Goal: Task Accomplishment & Management: Manage account settings

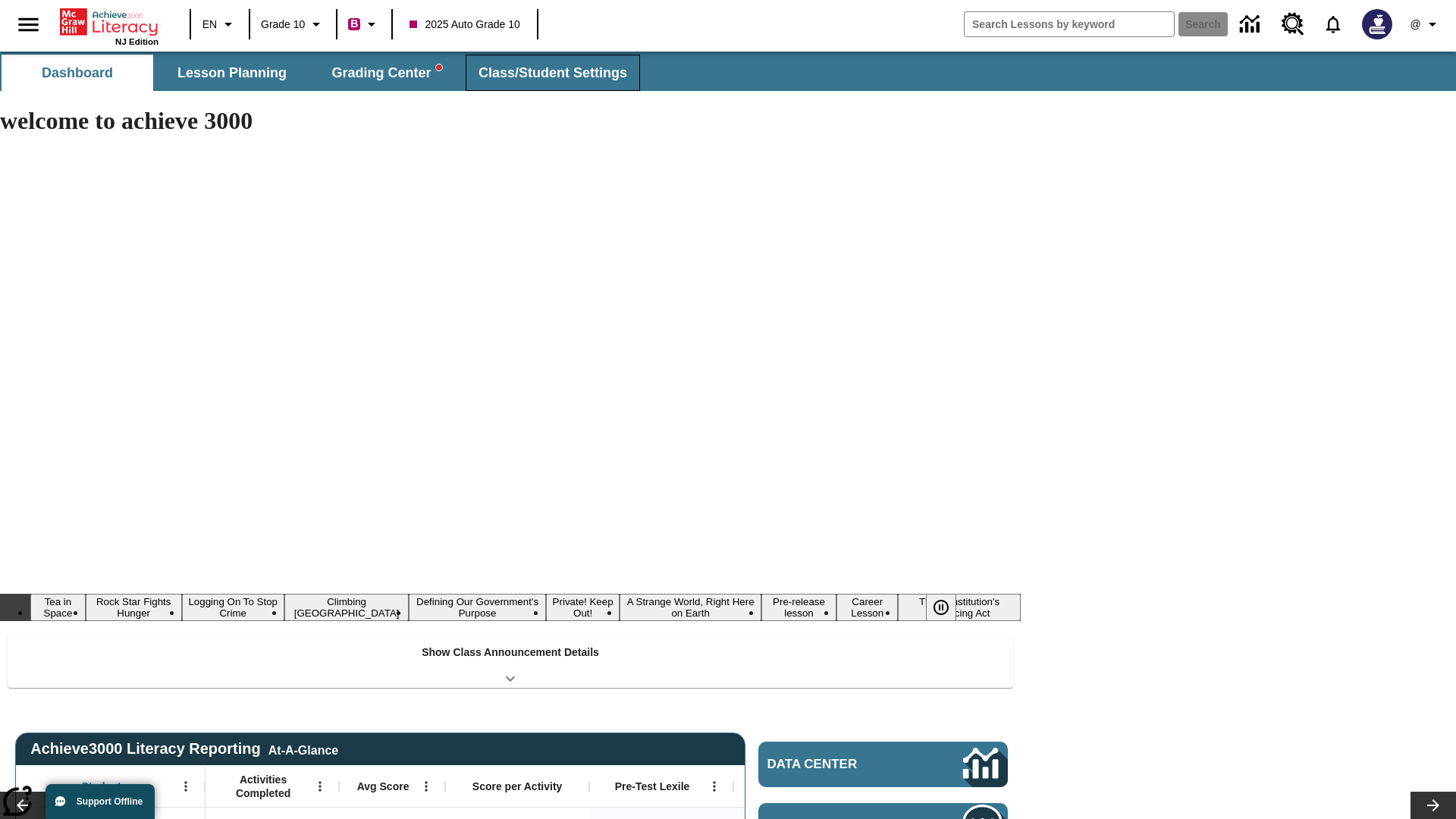
click at [550, 73] on span "Class/Student Settings" at bounding box center [553, 73] width 149 height 17
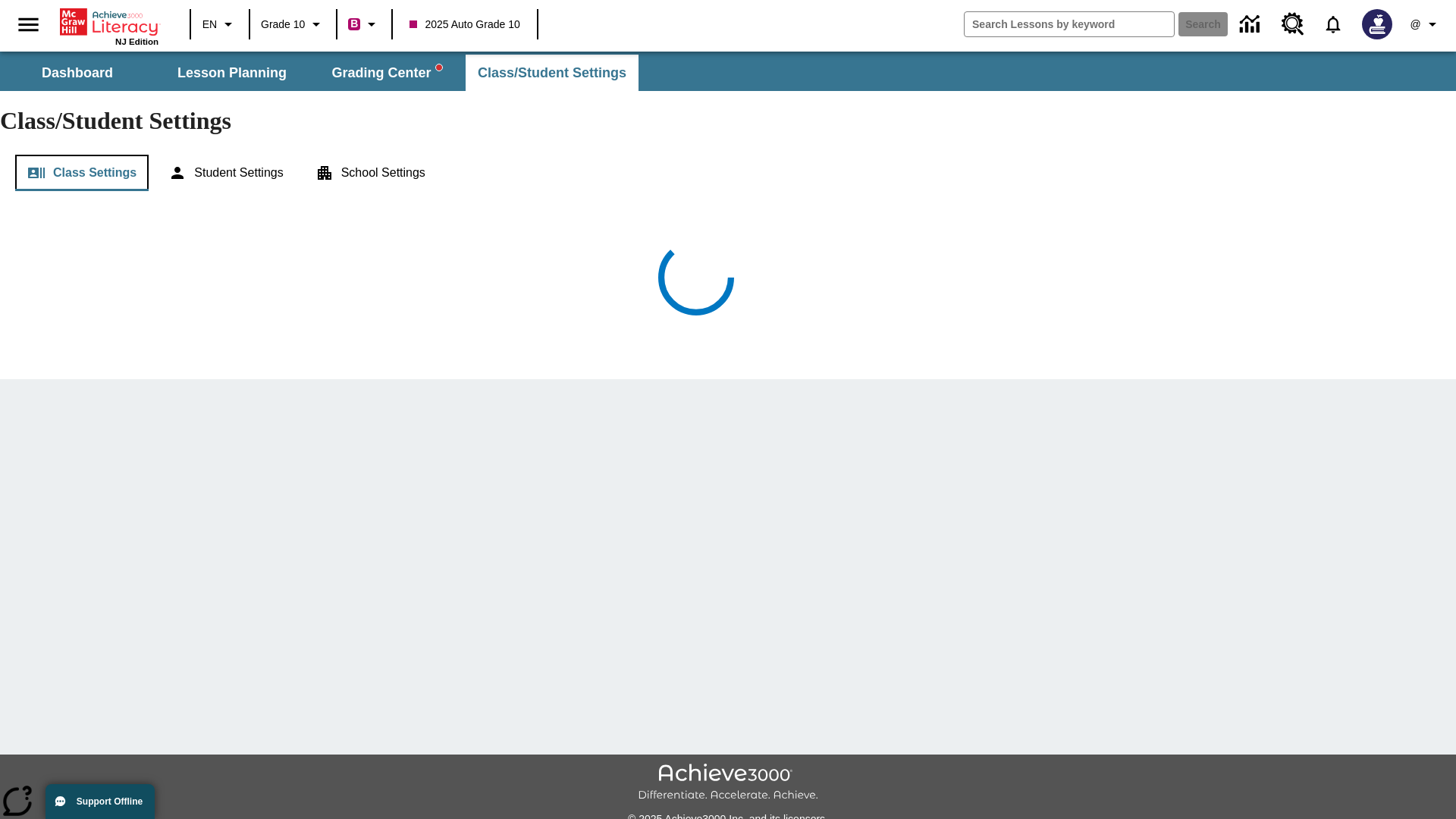
click at [82, 155] on button "Class Settings" at bounding box center [81, 173] width 133 height 37
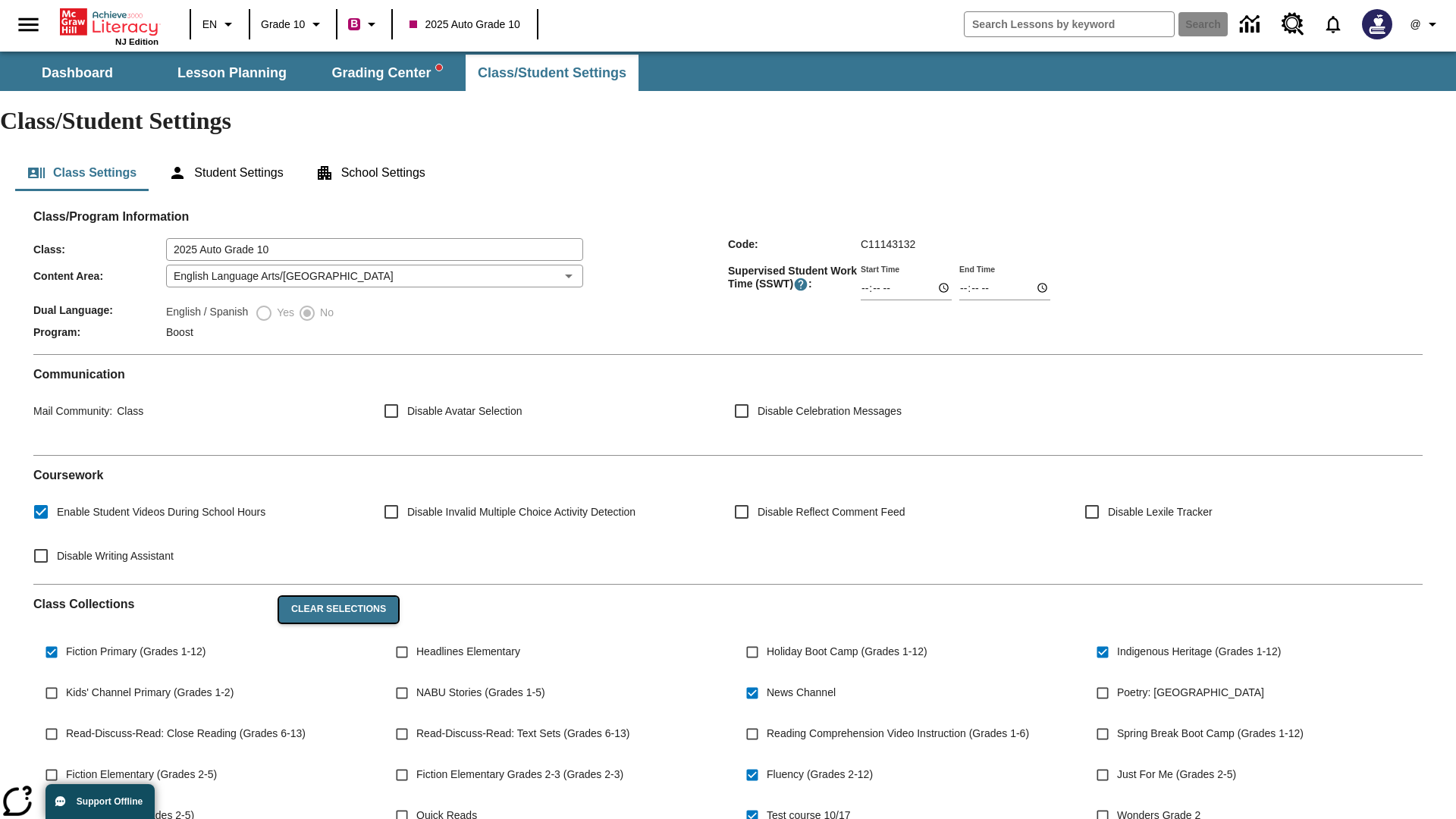
click at [336, 597] on button "Clear Selections" at bounding box center [338, 610] width 119 height 26
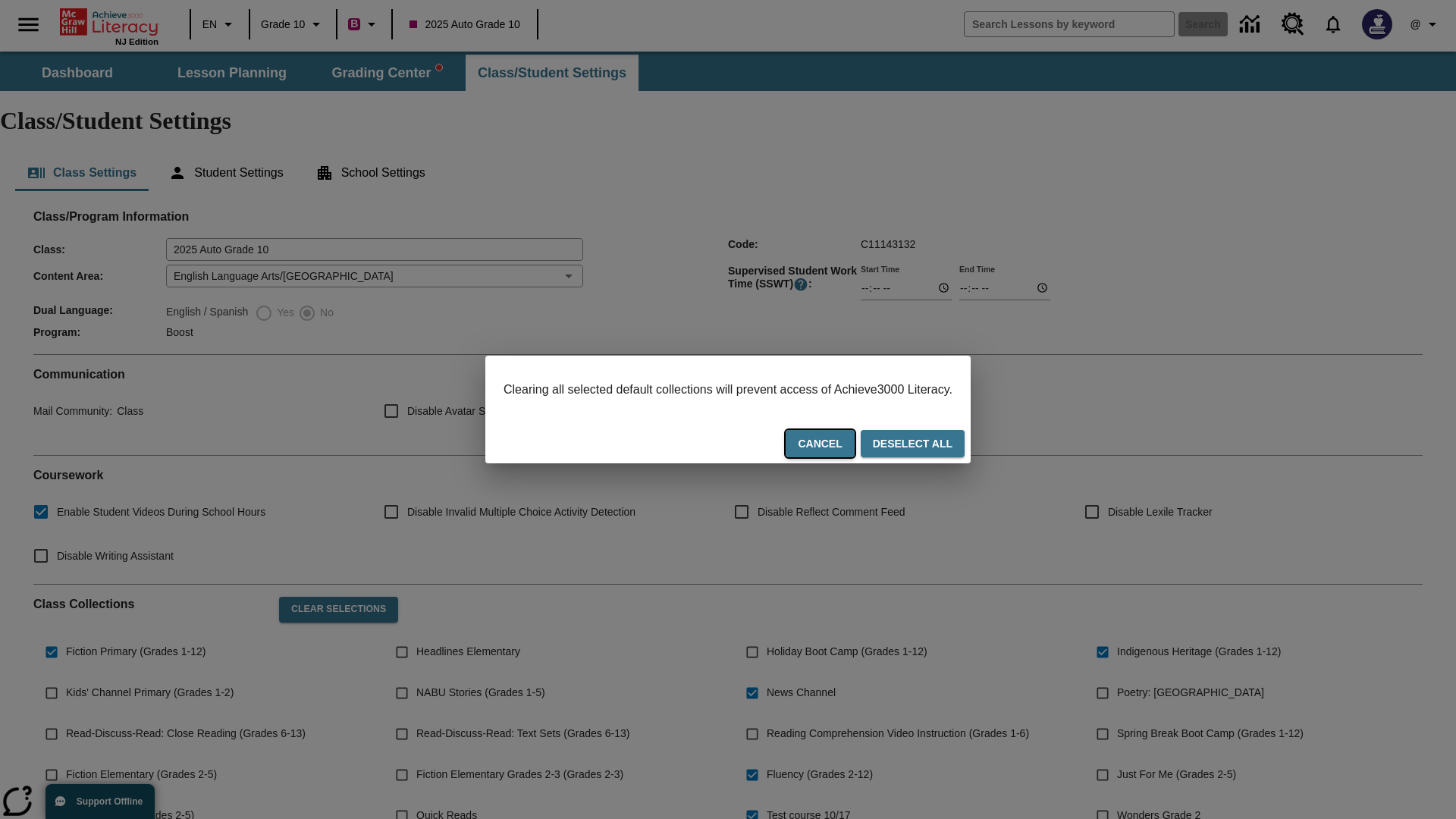
click at [839, 445] on button "Cancel" at bounding box center [820, 444] width 68 height 28
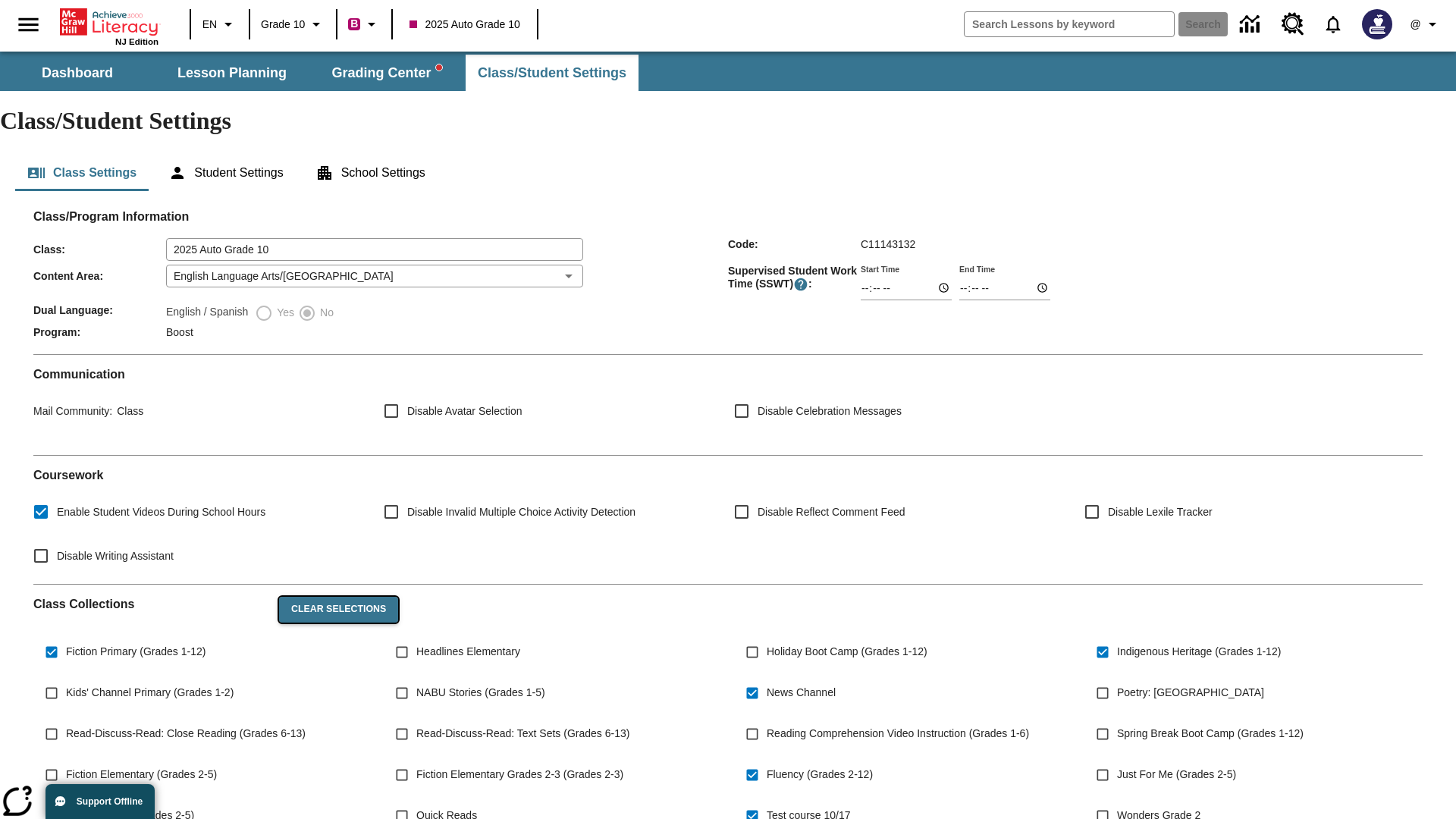
click at [336, 597] on button "Clear Selections" at bounding box center [338, 610] width 119 height 26
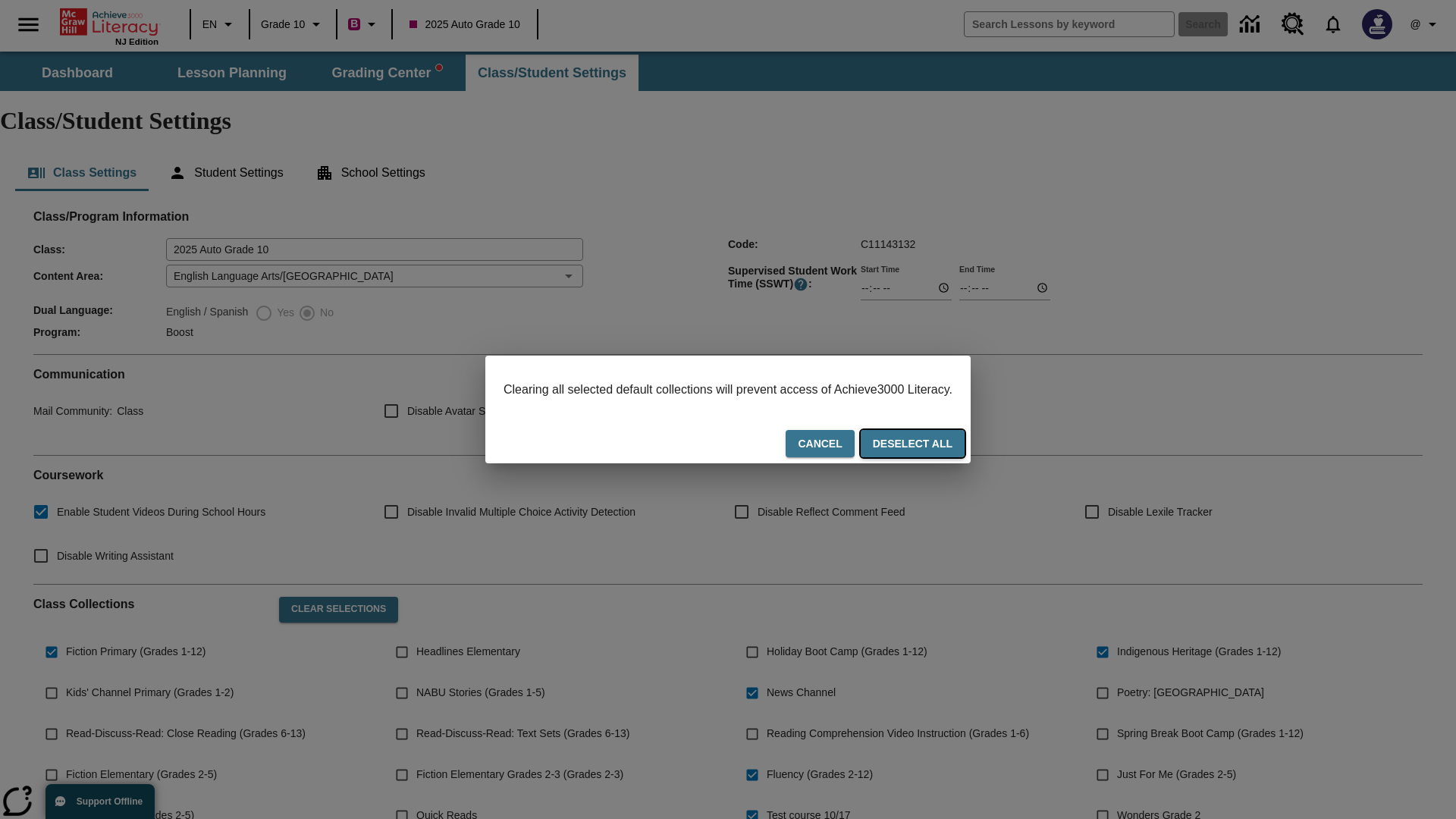
click at [927, 445] on button "Deselect All" at bounding box center [913, 444] width 104 height 28
checkbox input "false"
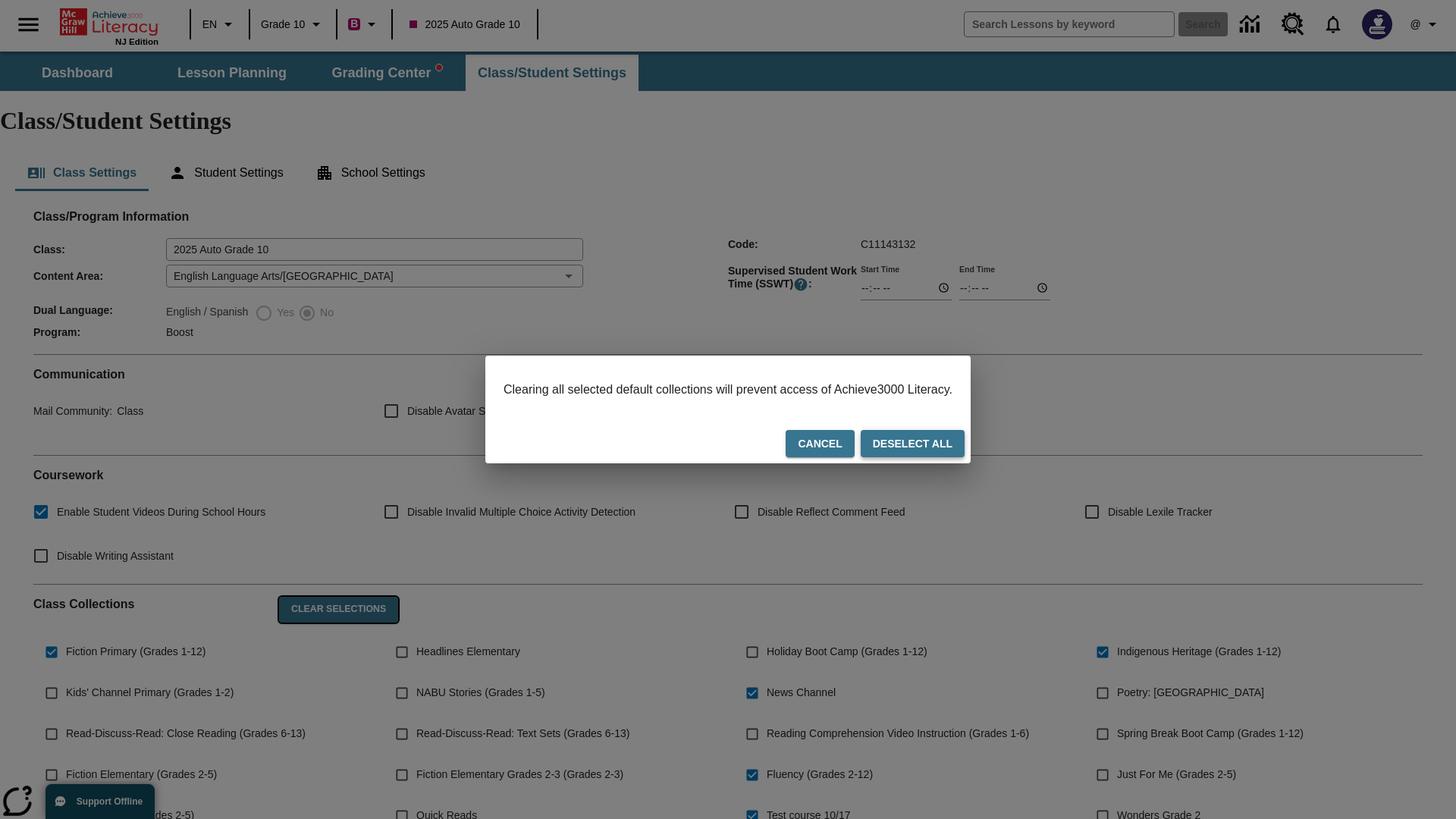
checkbox input "false"
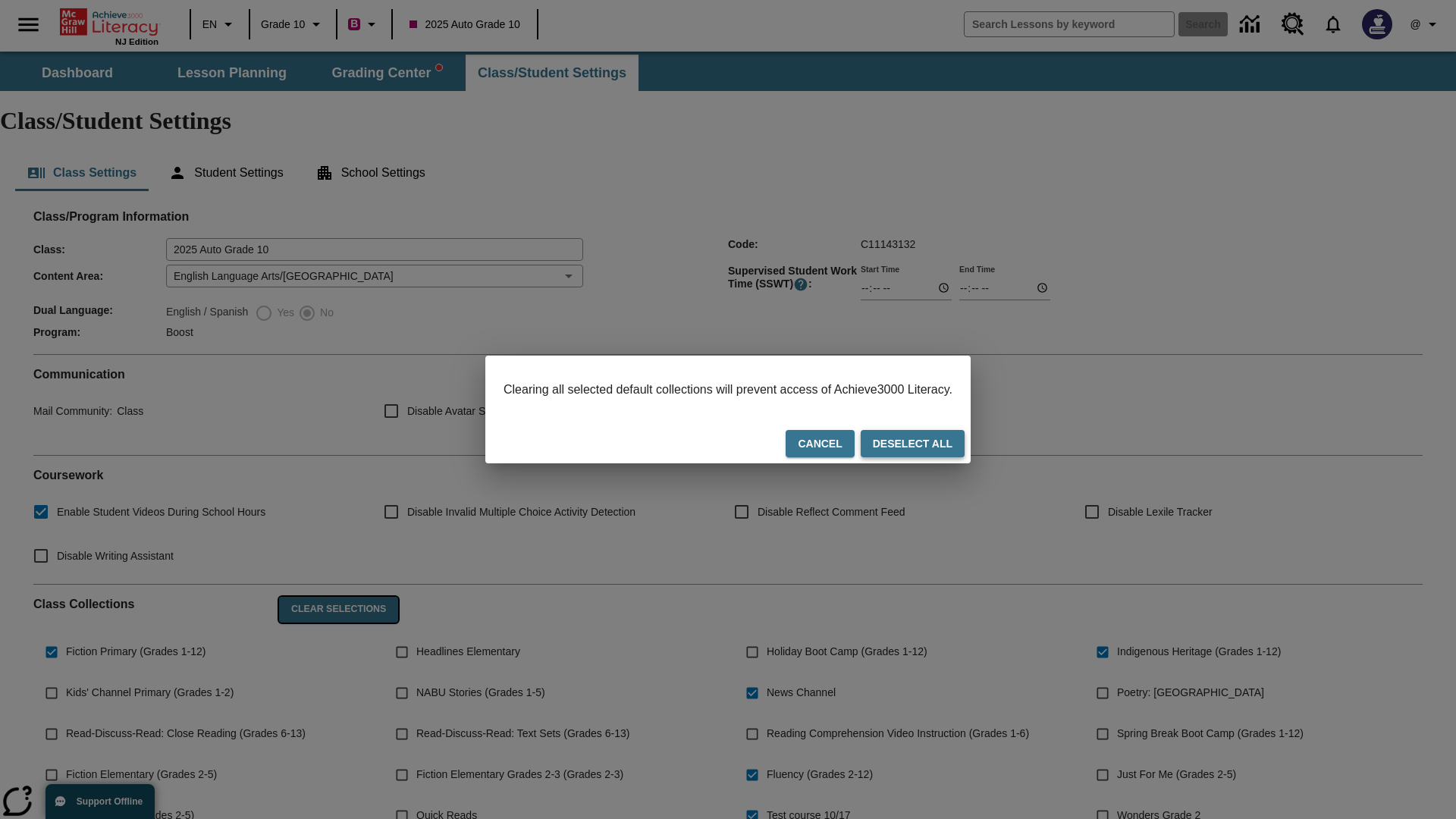
checkbox input "false"
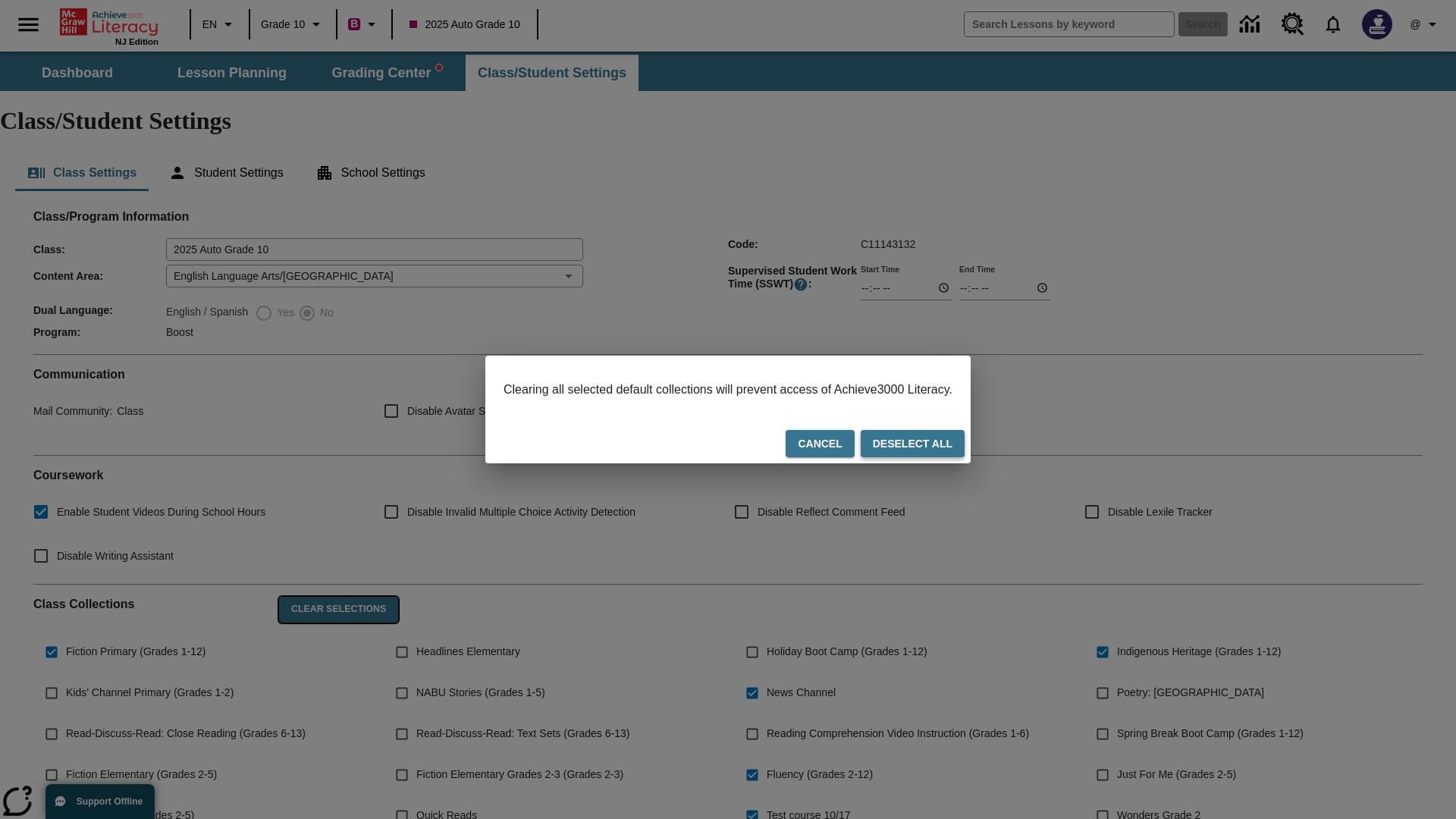
checkbox input "false"
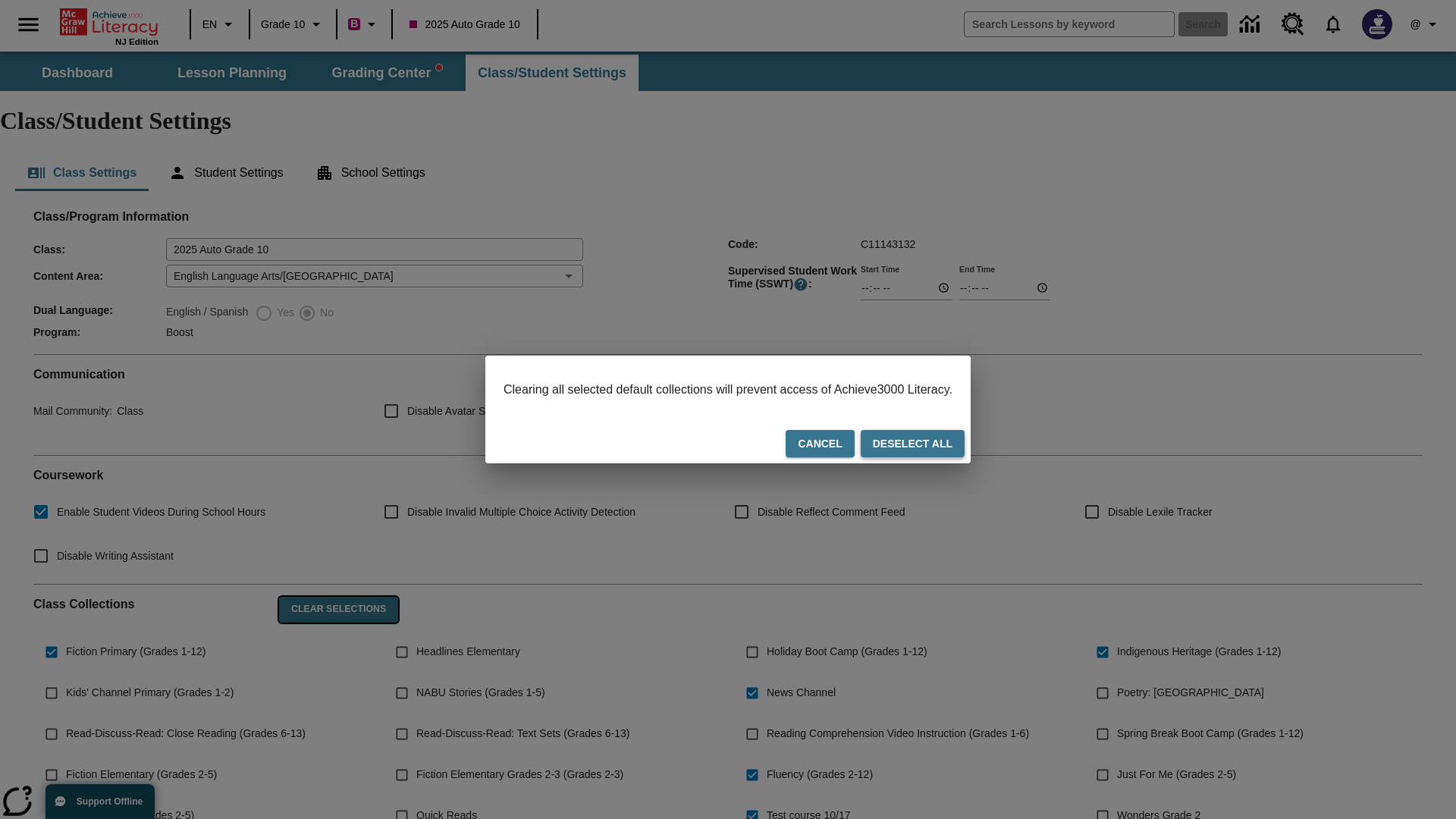
checkbox input "false"
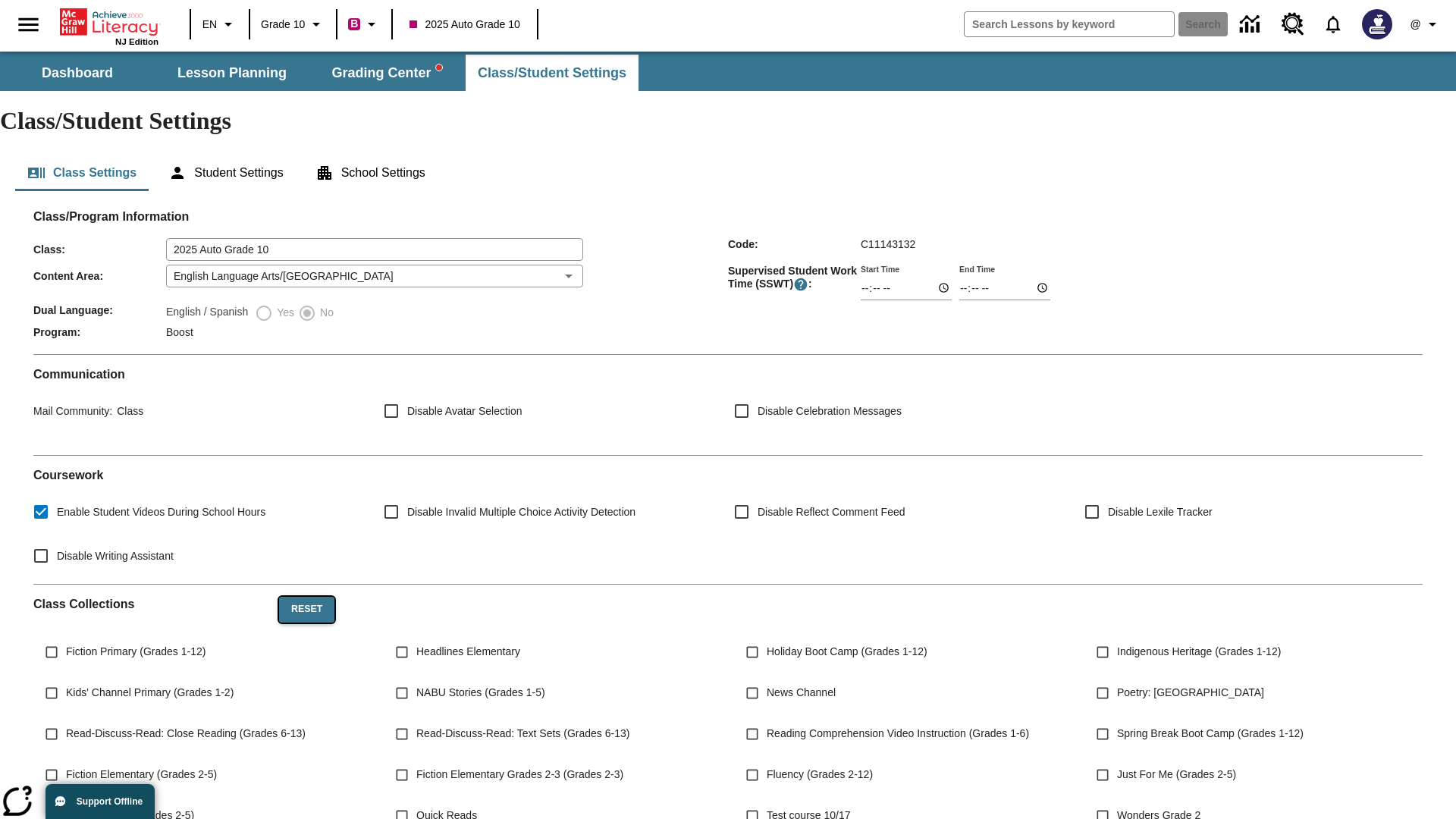
click at [305, 597] on button "Reset" at bounding box center [307, 610] width 55 height 26
checkbox input "true"
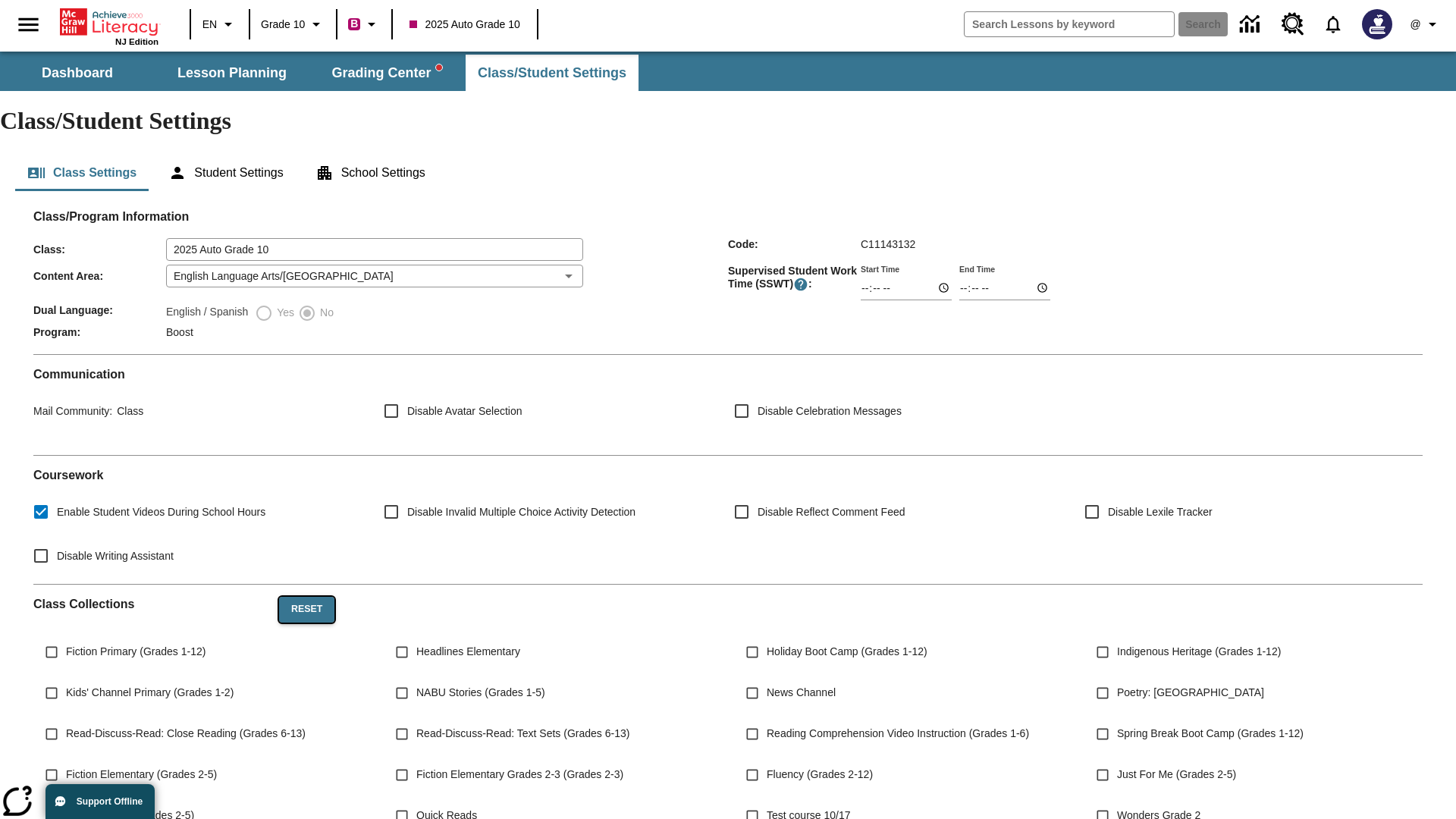
checkbox input "true"
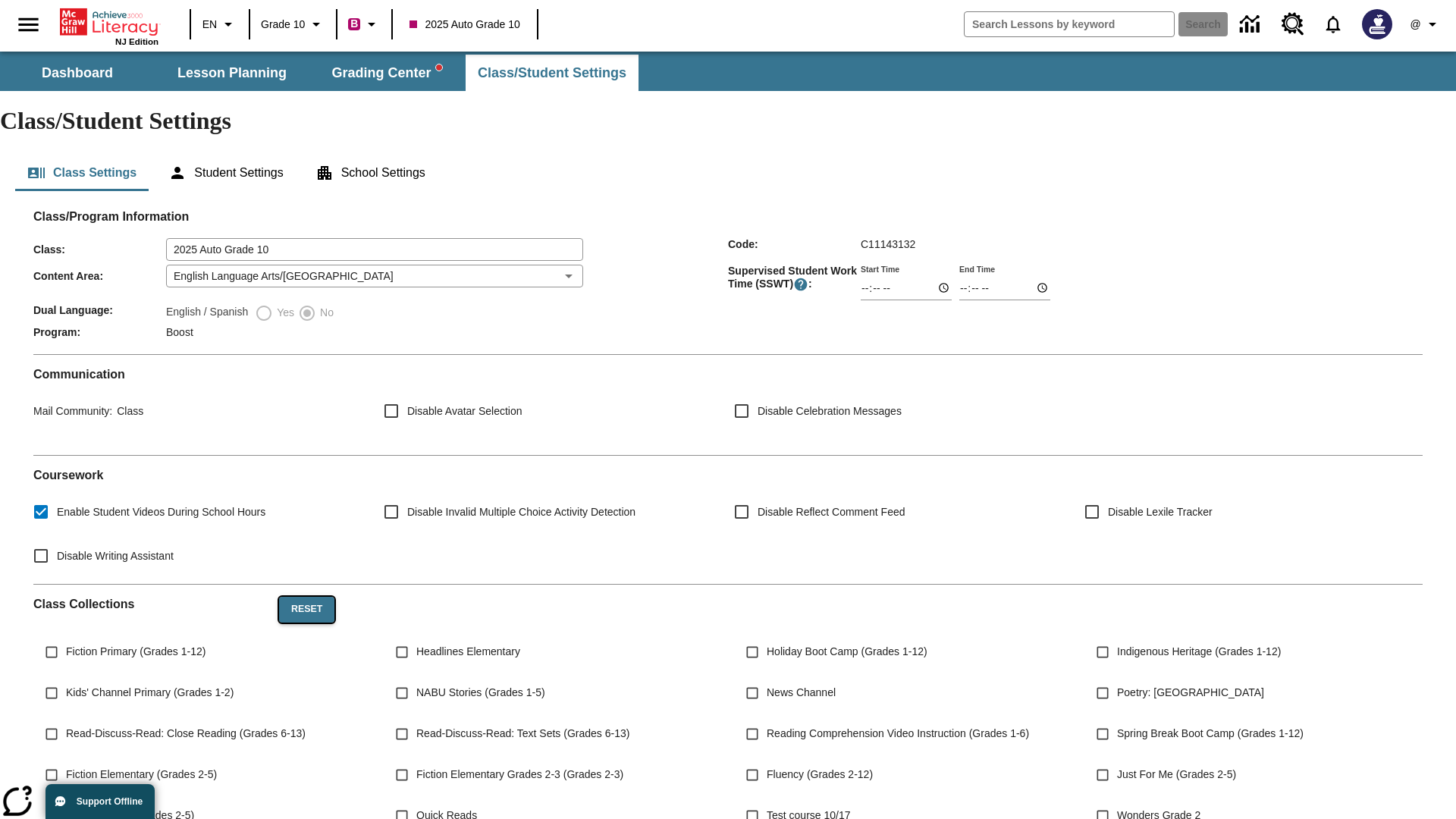
checkbox input "true"
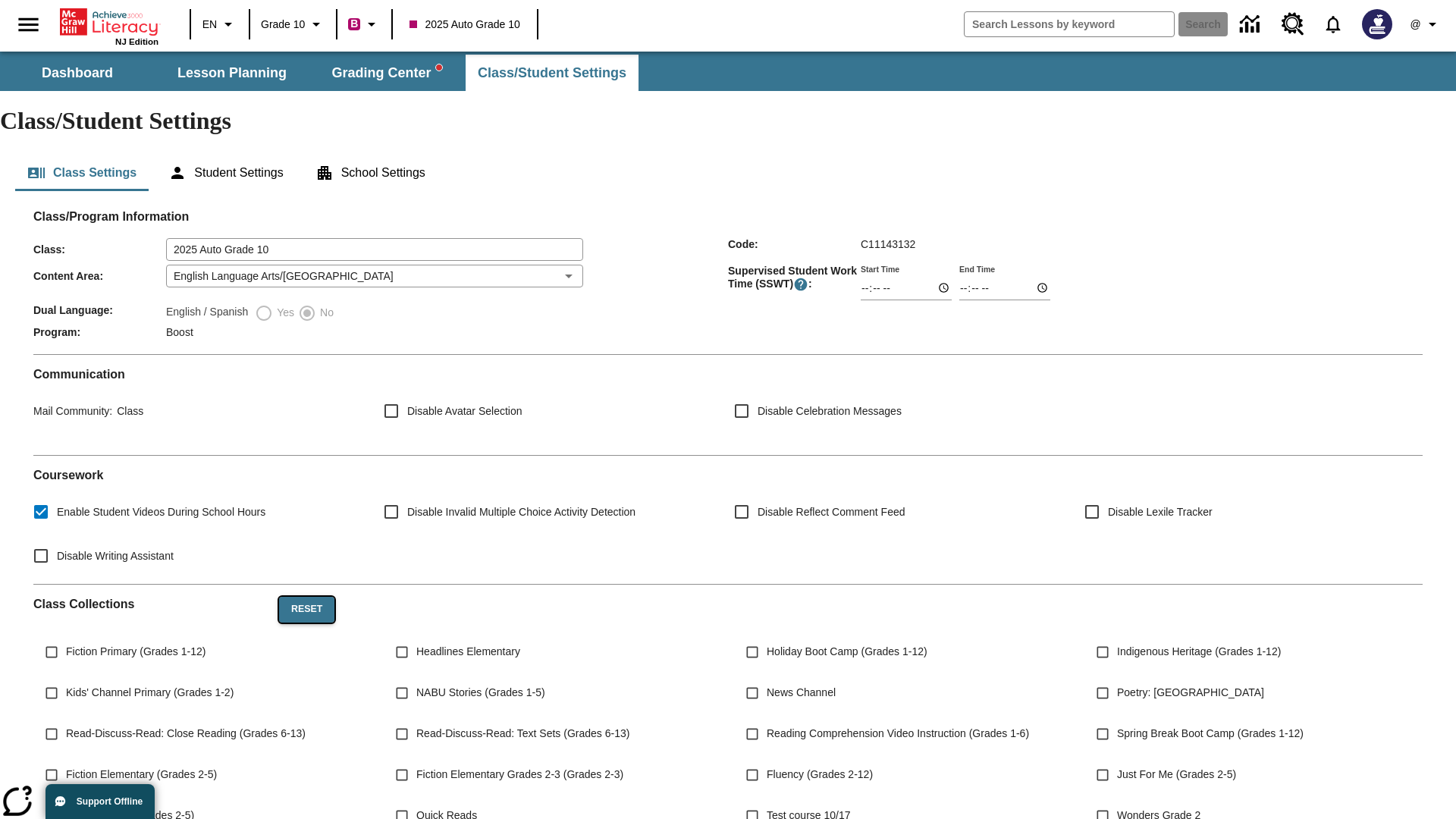
checkbox input "true"
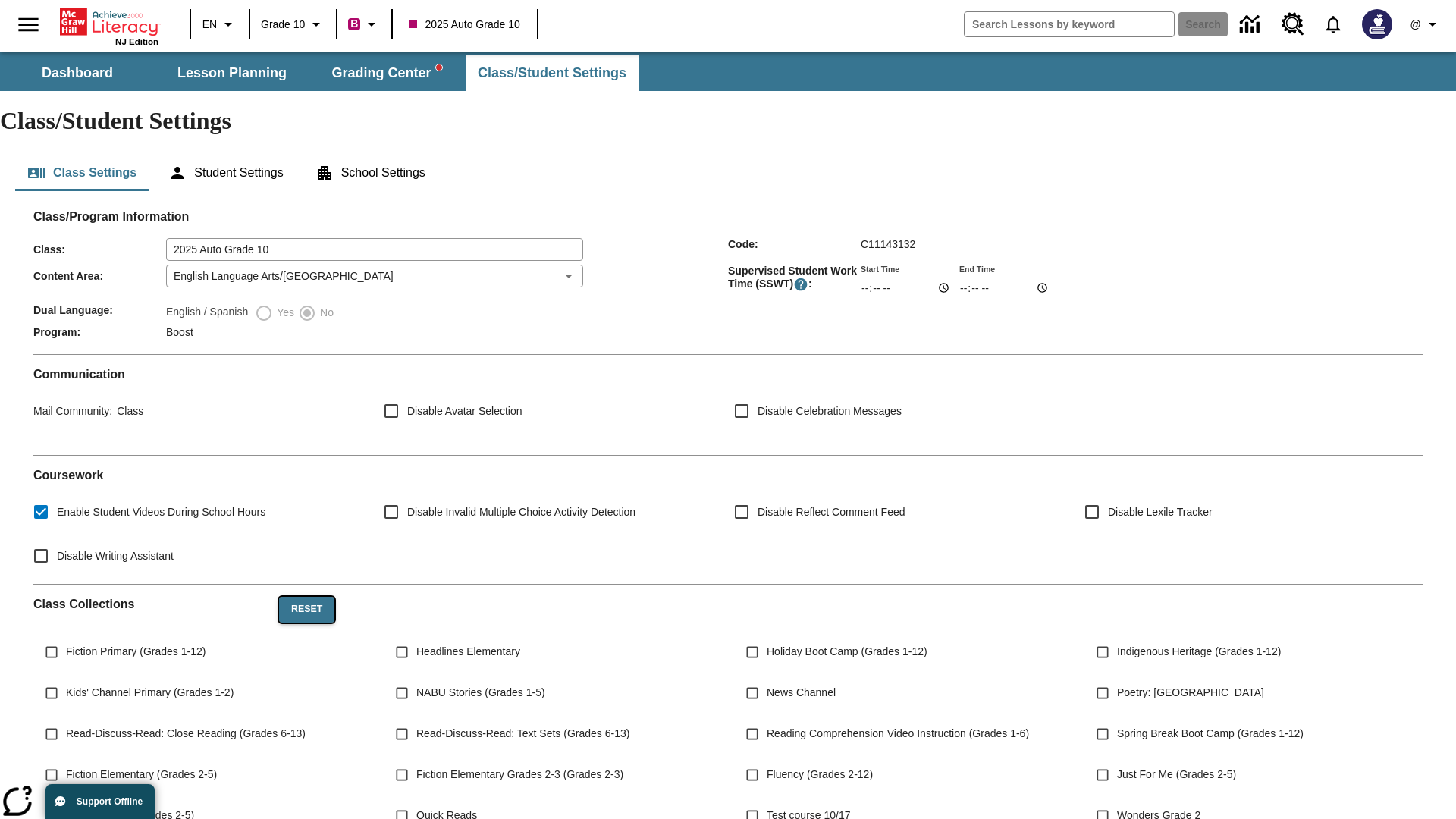
checkbox input "true"
